Goal: Information Seeking & Learning: Learn about a topic

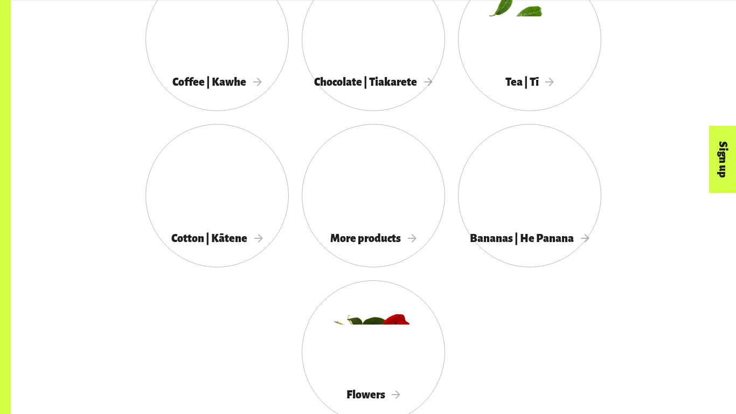
scroll to position [1034, 0]
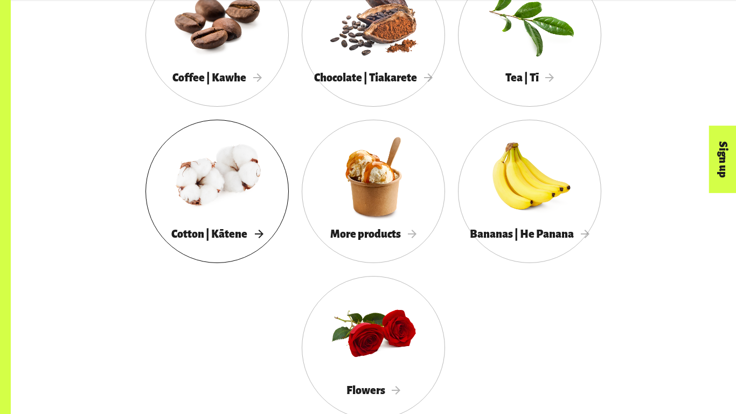
click at [251, 141] on div at bounding box center [216, 176] width 143 height 93
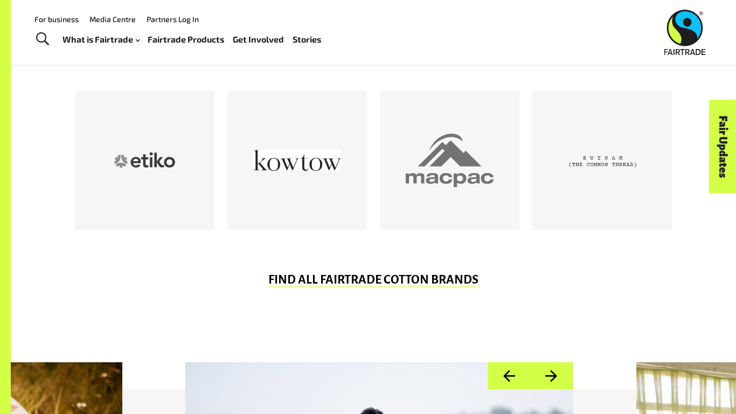
scroll to position [576, 0]
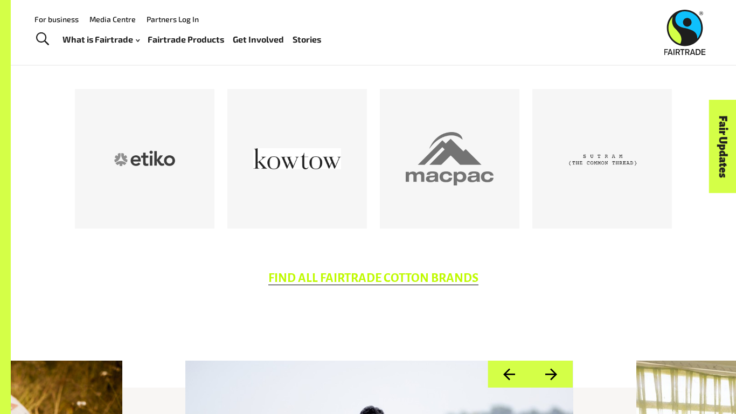
click at [415, 281] on link "FIND ALL FAIRTRADE COTTON BRANDS" at bounding box center [373, 277] width 210 height 13
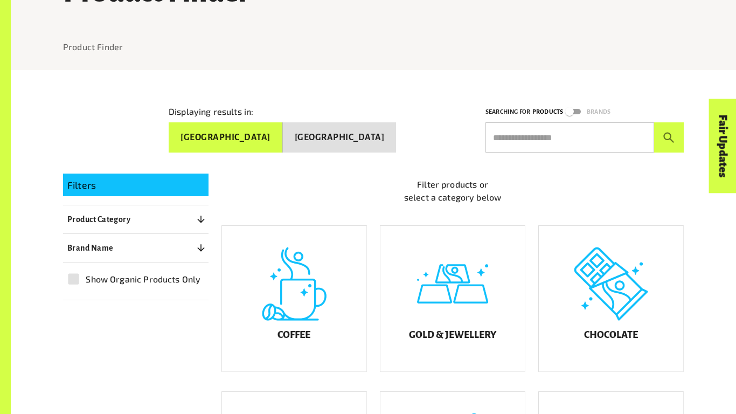
scroll to position [108, 0]
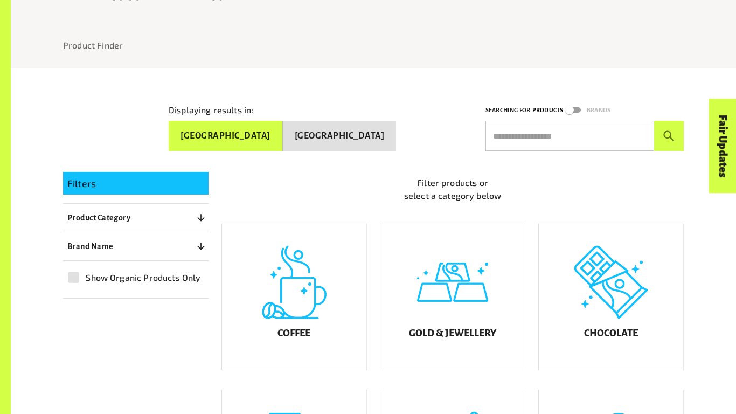
click at [373, 125] on button "New Zealand" at bounding box center [340, 136] width 114 height 30
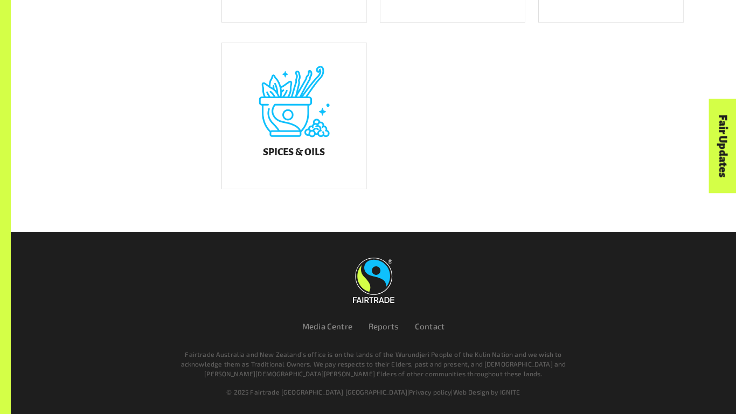
scroll to position [0, 0]
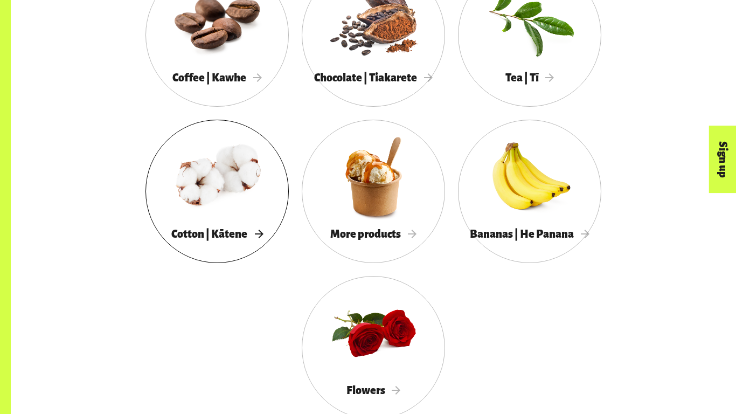
click at [213, 205] on div at bounding box center [216, 176] width 143 height 93
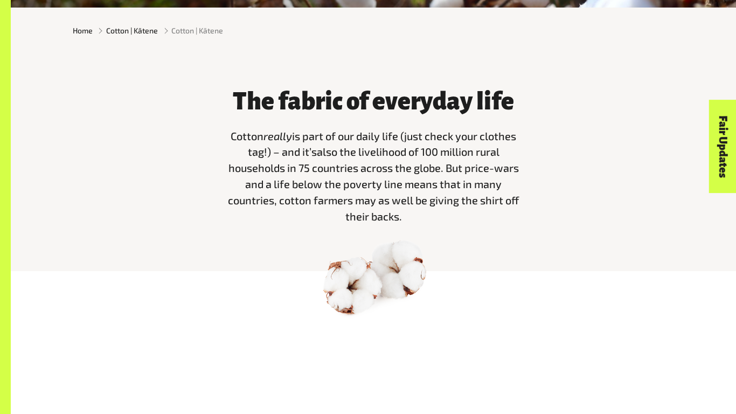
scroll to position [286, 0]
